Goal: Navigation & Orientation: Find specific page/section

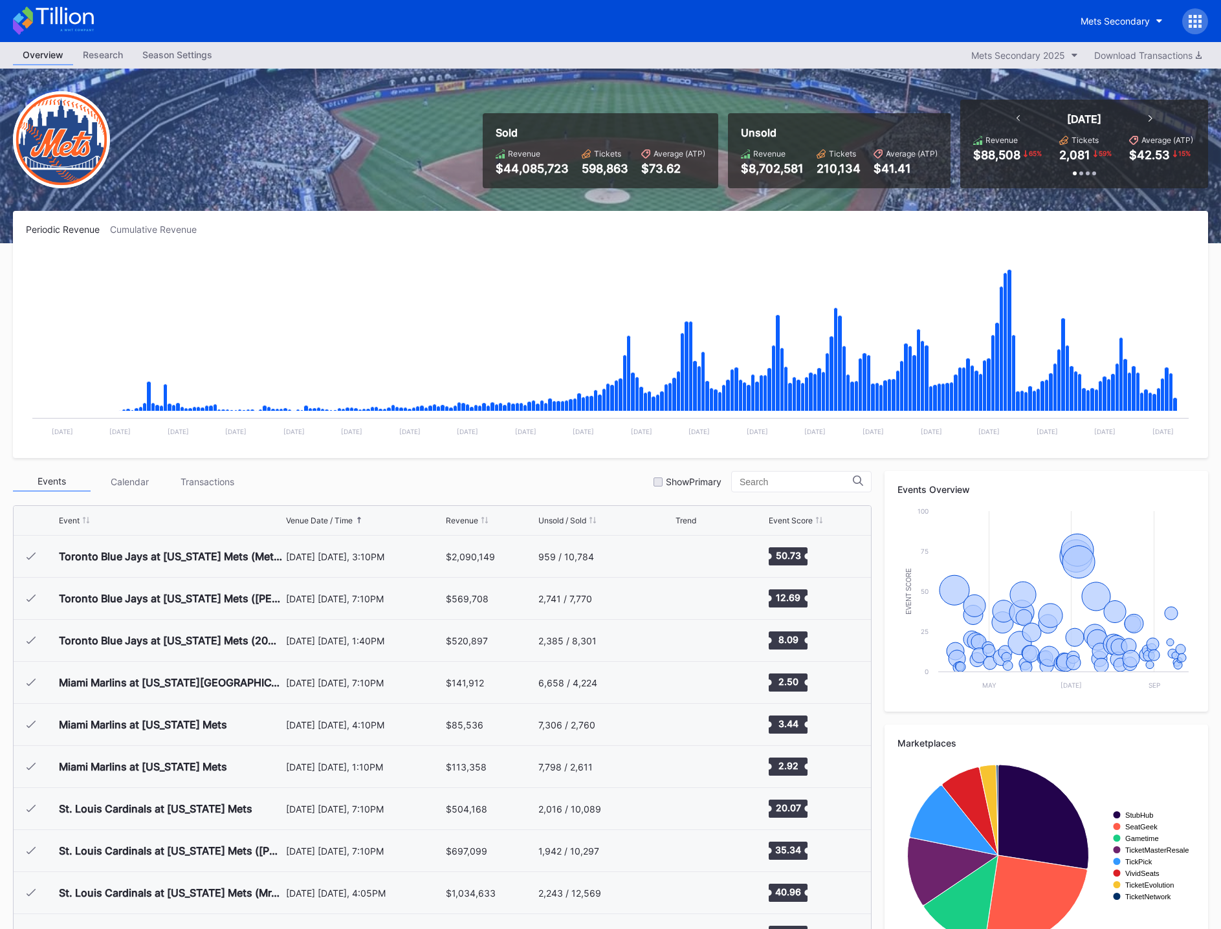
scroll to position [2565, 0]
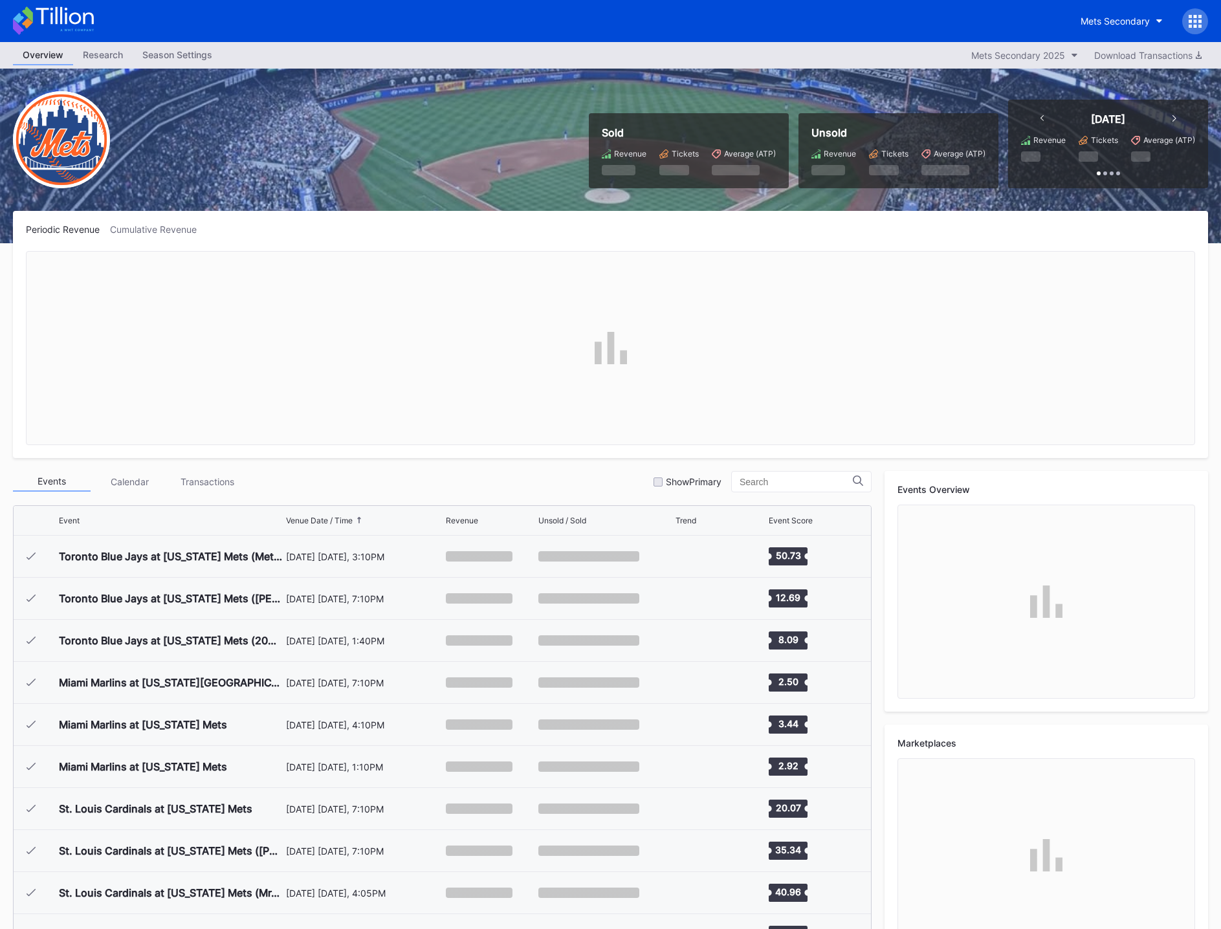
scroll to position [2565, 0]
